Goal: Task Accomplishment & Management: Complete application form

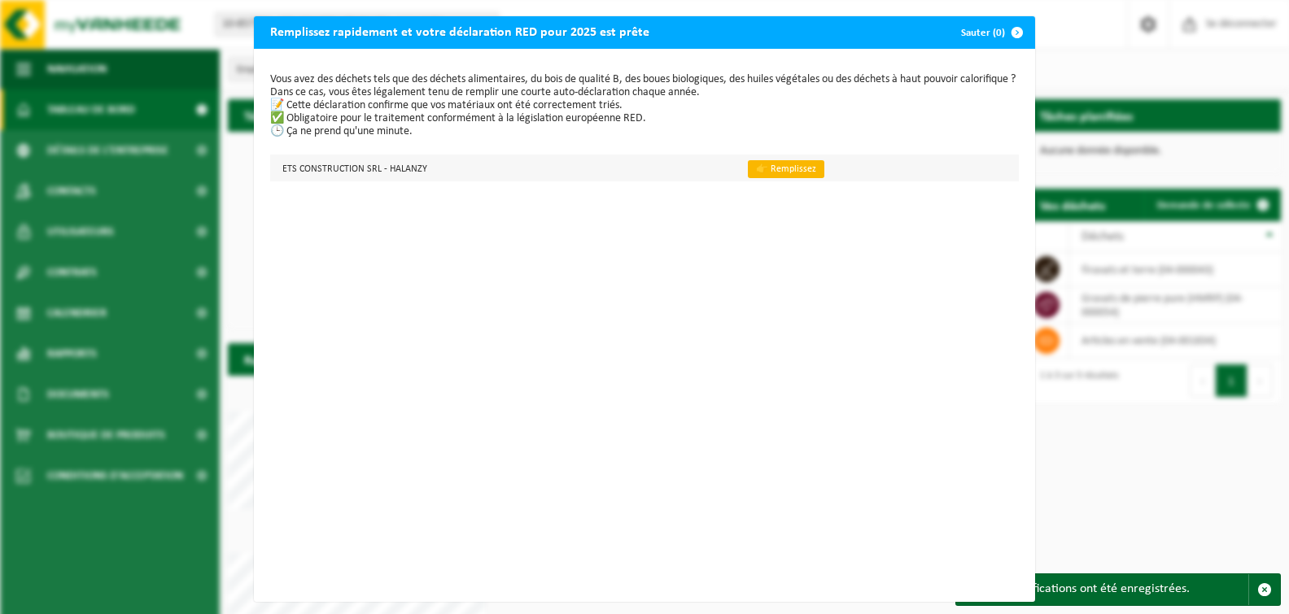
click at [763, 167] on font "👉 Remplissez" at bounding box center [786, 169] width 60 height 10
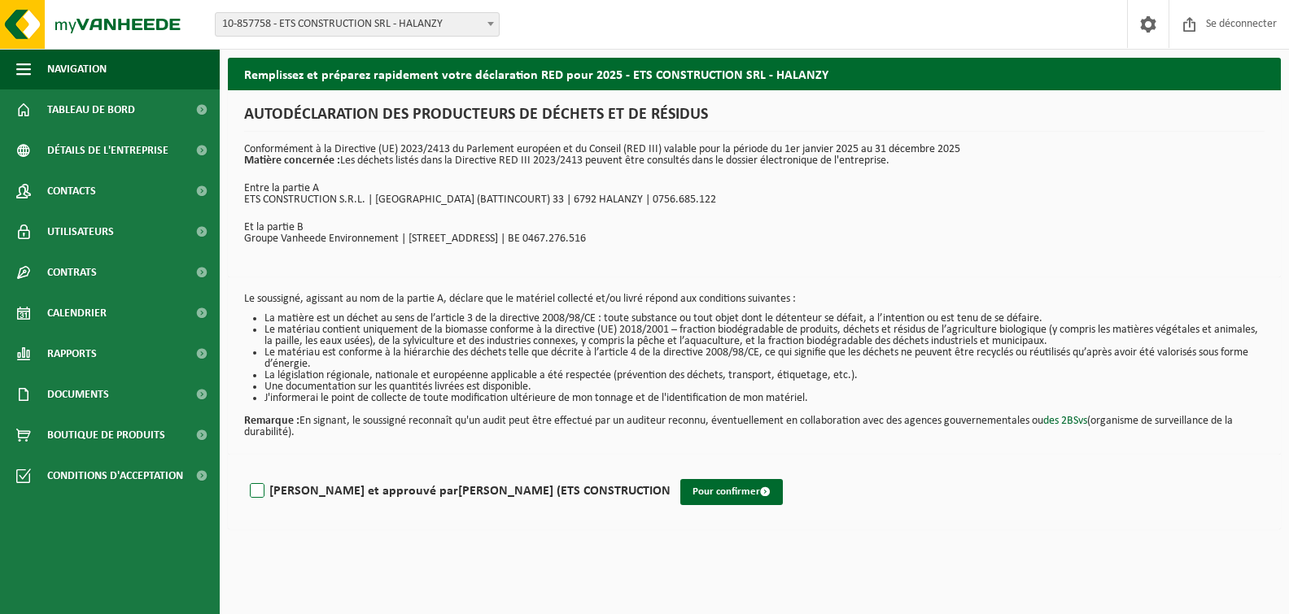
click at [259, 489] on label "[PERSON_NAME] et approuvé par [PERSON_NAME] (ETS CONSTRUCTION" at bounding box center [458, 491] width 424 height 24
click at [670, 471] on input "[PERSON_NAME] et approuvé par [PERSON_NAME] (ETS CONSTRUCTION" at bounding box center [670, 470] width 1 height 1
checkbox input "true"
click at [692, 491] on font "Pour confirmer" at bounding box center [726, 491] width 68 height 11
